Goal: Navigation & Orientation: Go to known website

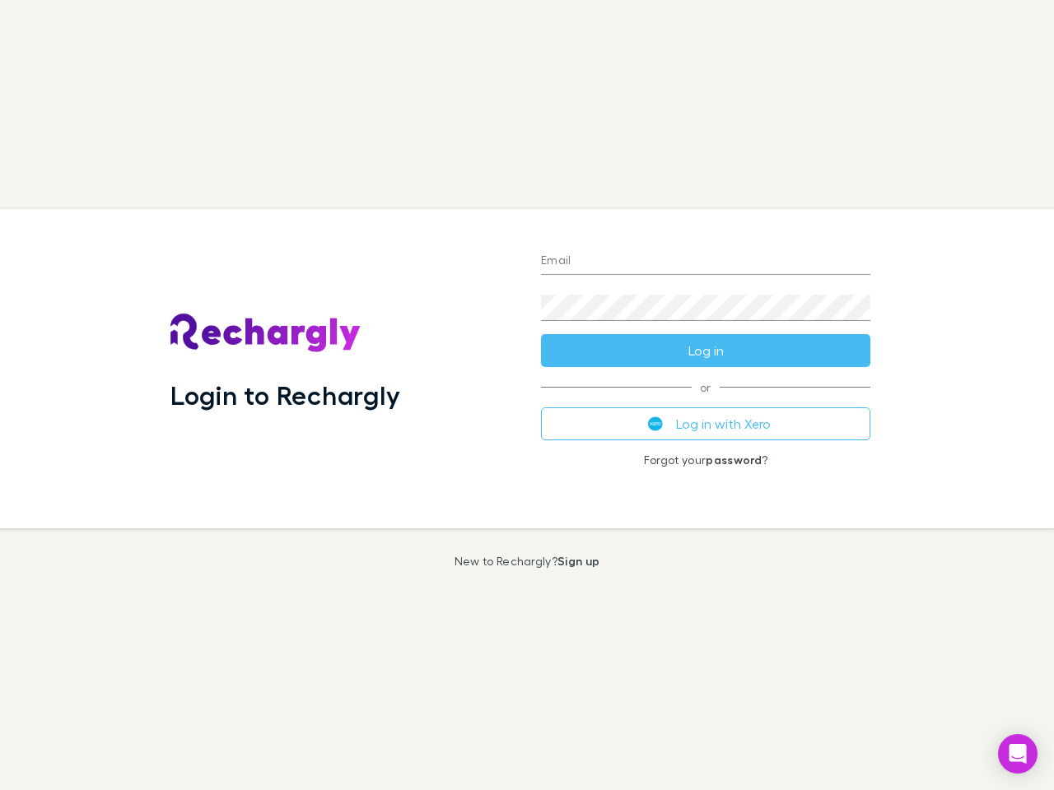
click at [527, 395] on div "Login to Rechargly" at bounding box center [342, 368] width 370 height 319
click at [706, 262] on input "Email" at bounding box center [705, 262] width 329 height 26
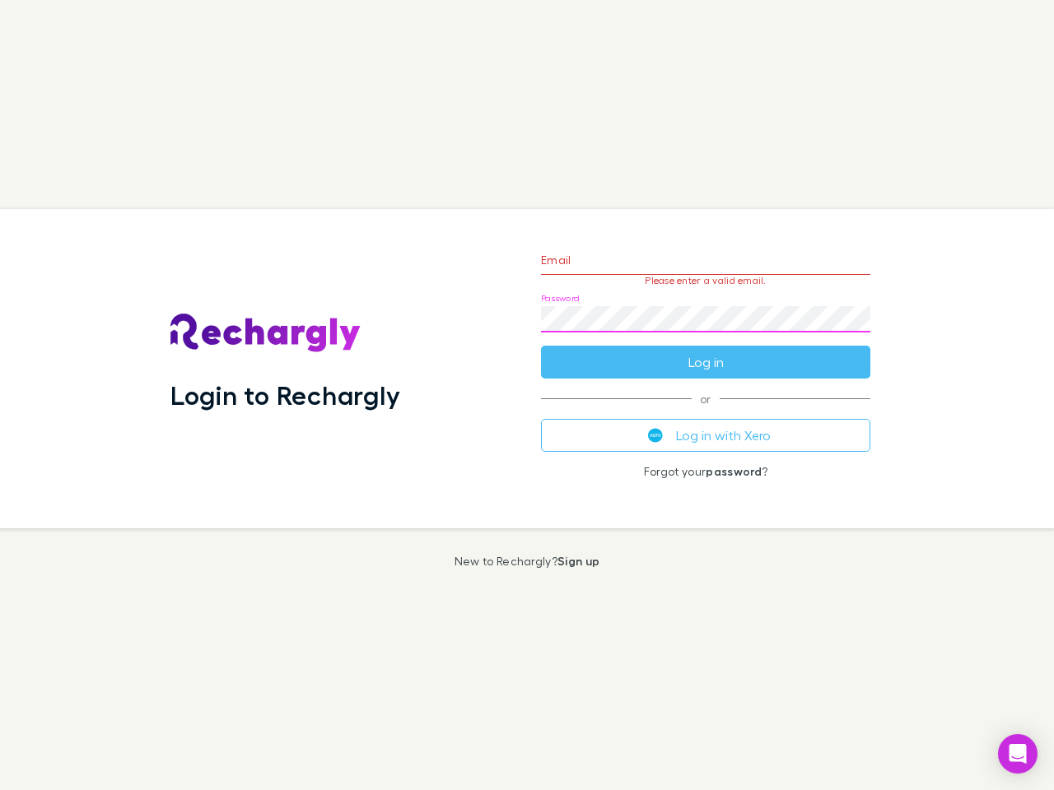
click at [706, 351] on form "Email Please enter a valid email. Password Log in" at bounding box center [705, 306] width 329 height 143
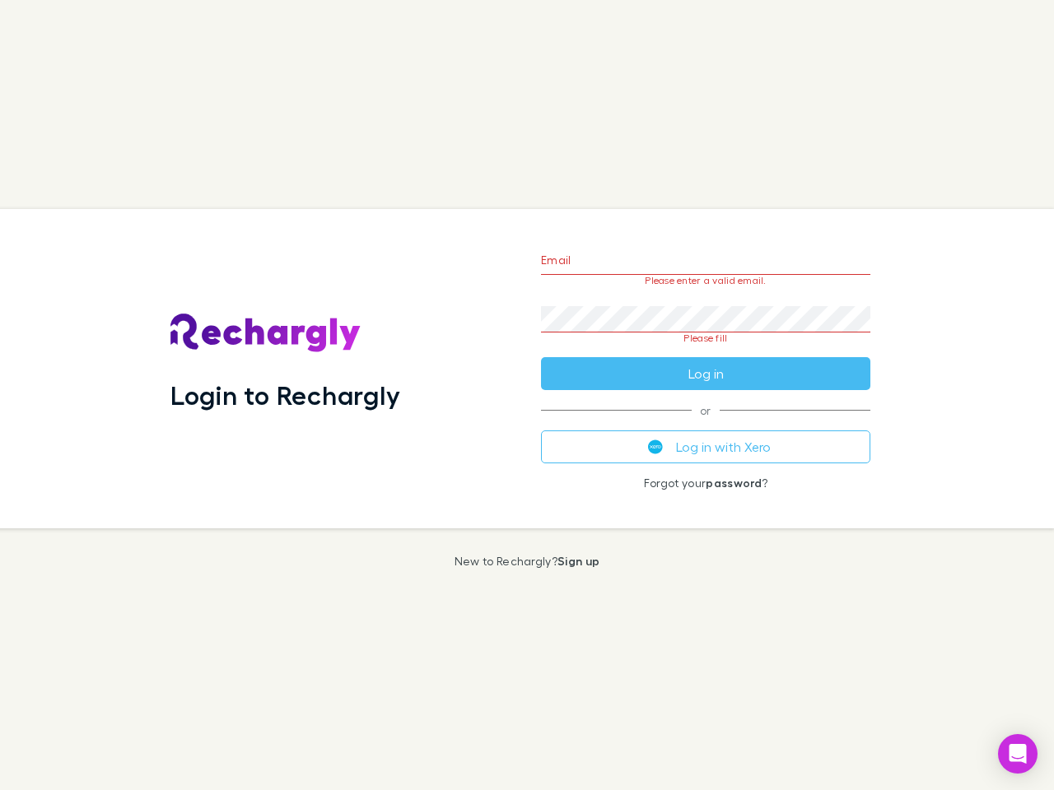
click at [706, 424] on div "Email Please enter a valid email. Password Please fill Log in or Log in with Xe…" at bounding box center [706, 368] width 356 height 319
click at [1018, 754] on icon "Open Intercom Messenger" at bounding box center [1017, 754] width 17 height 20
